Goal: Find specific page/section: Find specific page/section

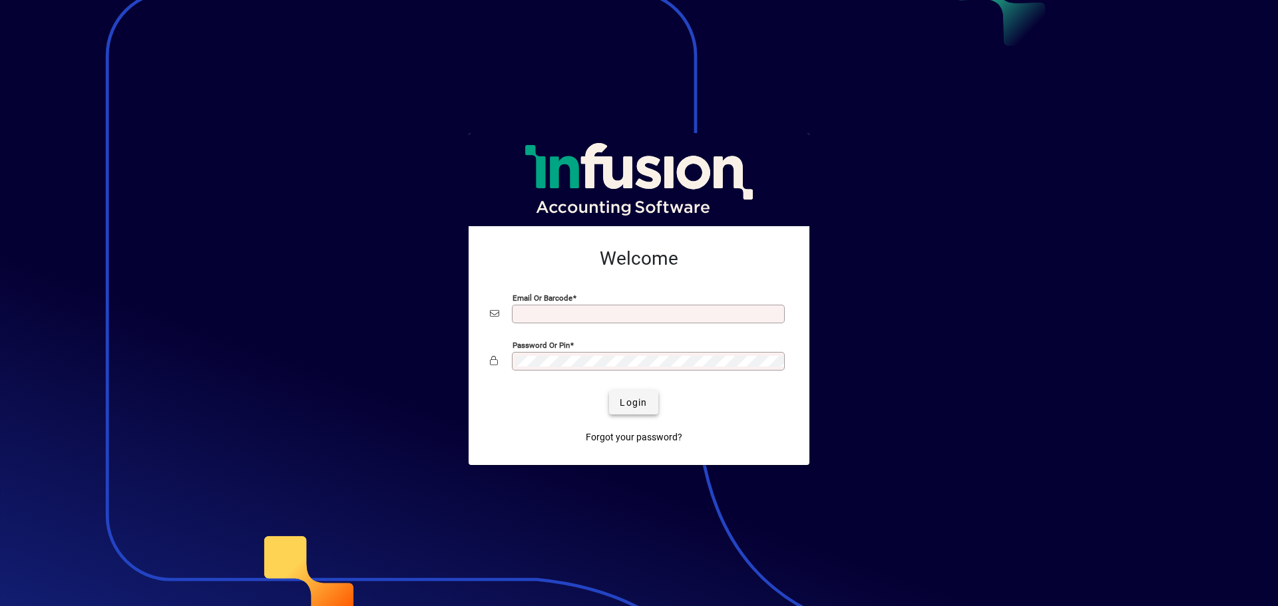
type input "**********"
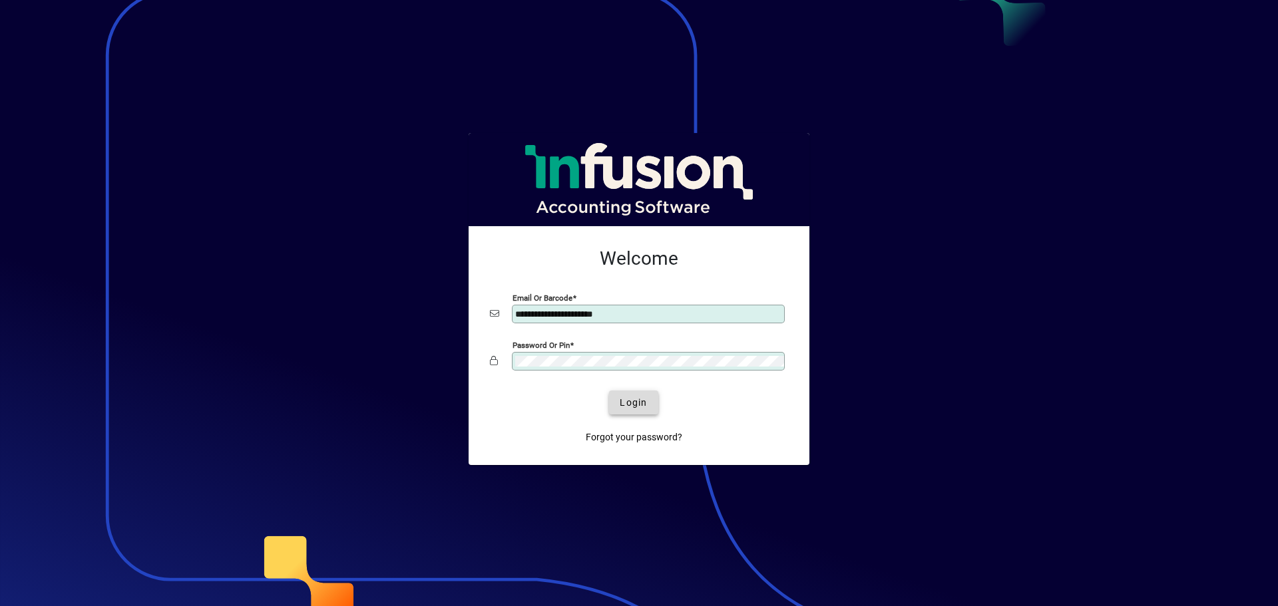
click at [621, 401] on span "Login" at bounding box center [633, 403] width 27 height 14
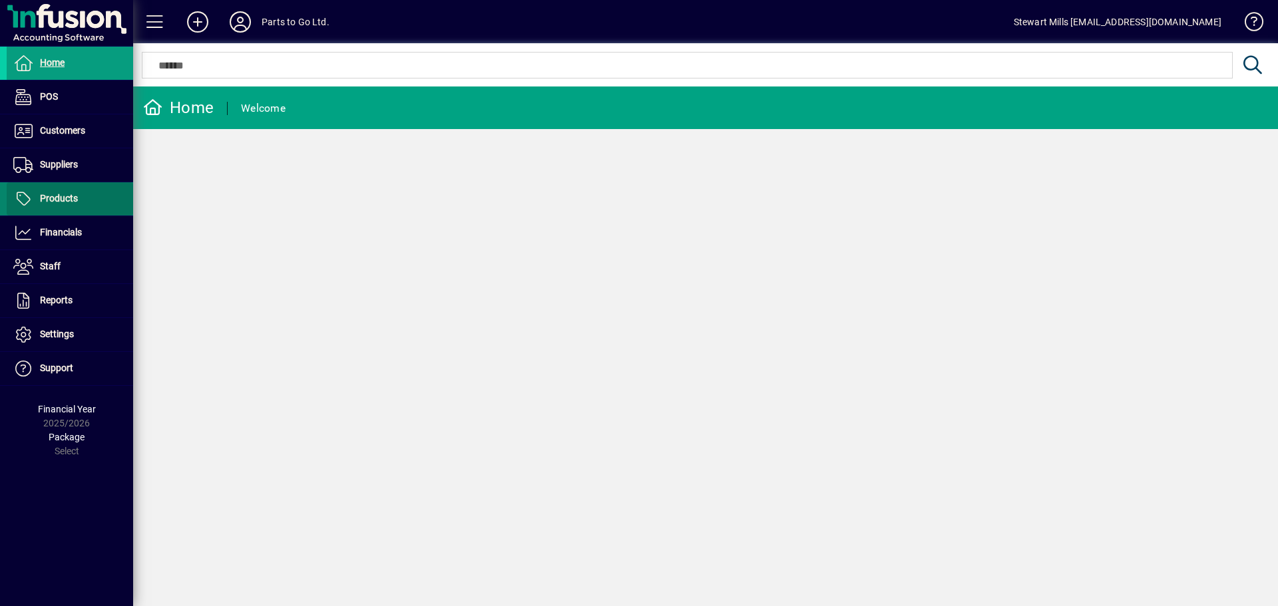
click at [77, 195] on span "Products" at bounding box center [42, 199] width 71 height 16
